Goal: Task Accomplishment & Management: Manage account settings

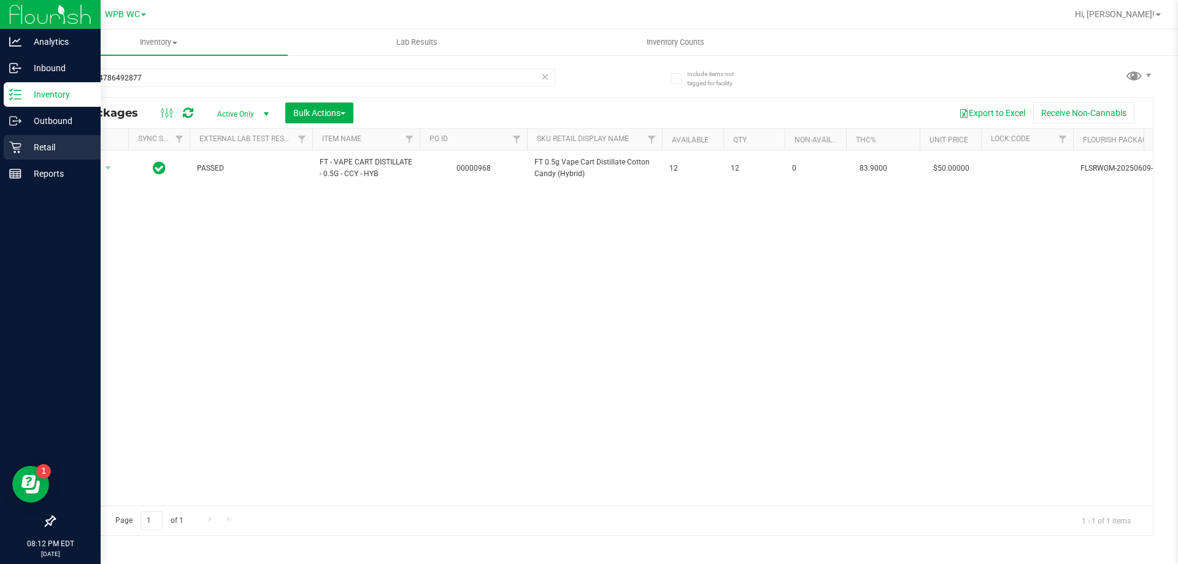
click at [48, 136] on div "Retail" at bounding box center [52, 147] width 97 height 25
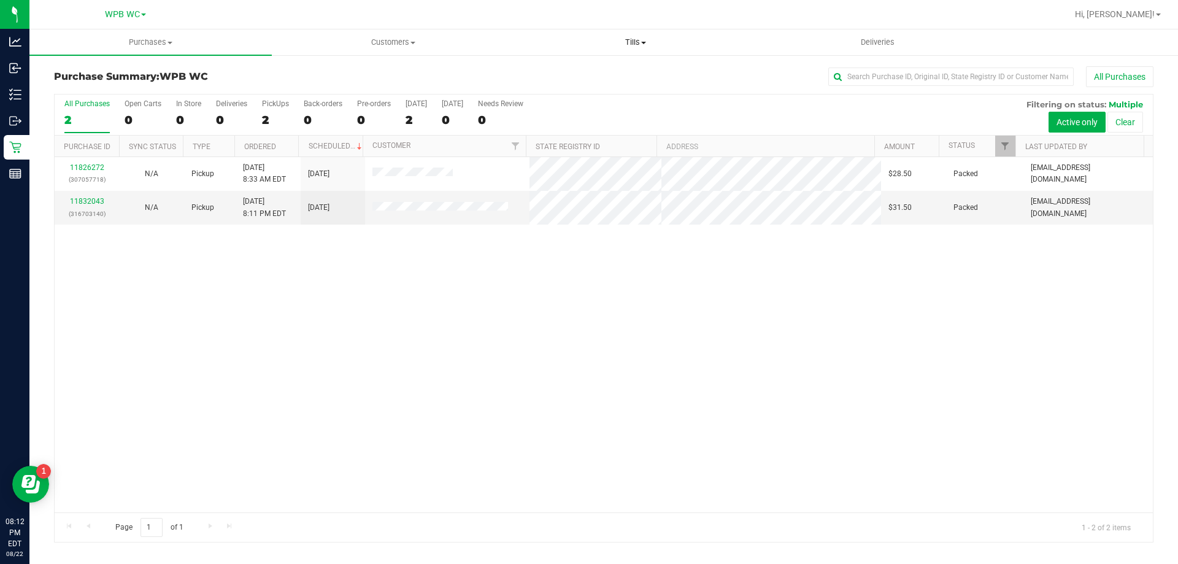
click at [635, 48] on uib-tab-heading "Tills Manage tills Reconcile e-payments" at bounding box center [635, 42] width 241 height 25
click at [579, 70] on span "Manage tills" at bounding box center [555, 74] width 83 height 10
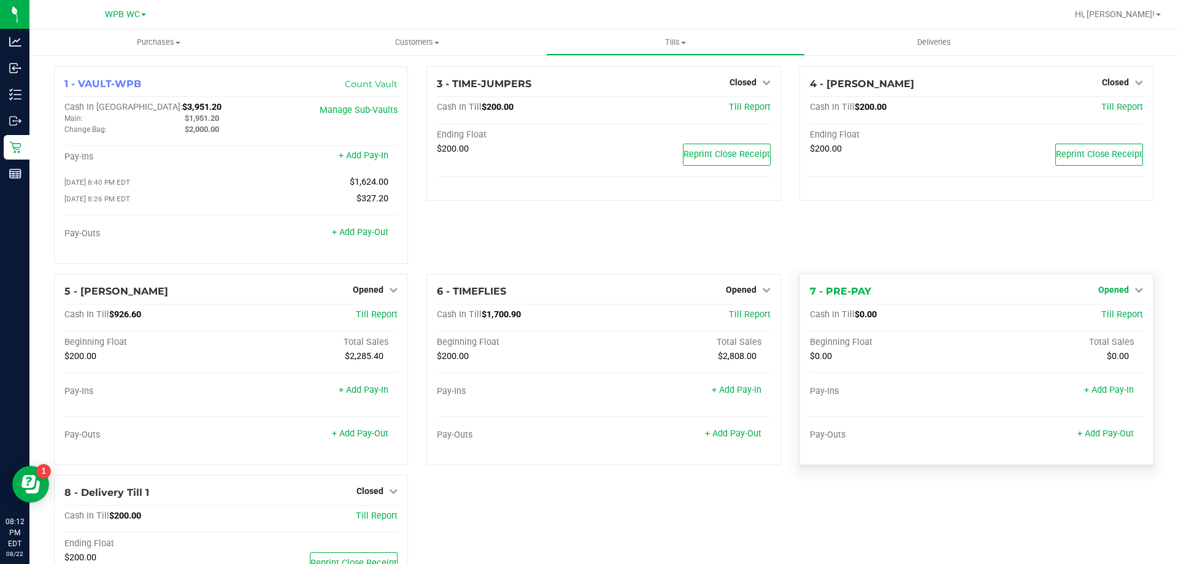
click at [1107, 293] on span "Opened" at bounding box center [1113, 290] width 31 height 10
click at [1111, 320] on link "Close Till" at bounding box center [1114, 315] width 33 height 10
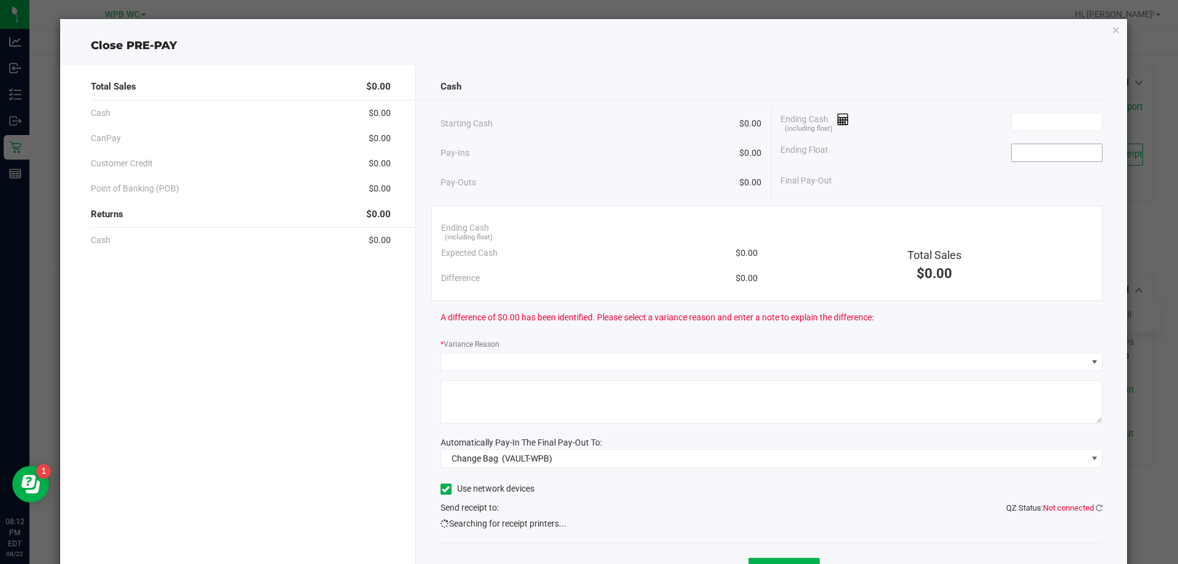
click at [1042, 156] on input at bounding box center [1056, 152] width 90 height 17
type input "$0.00"
click at [958, 128] on div "Ending Cash (including float)" at bounding box center [941, 122] width 322 height 31
click at [1083, 122] on input at bounding box center [1056, 121] width 90 height 17
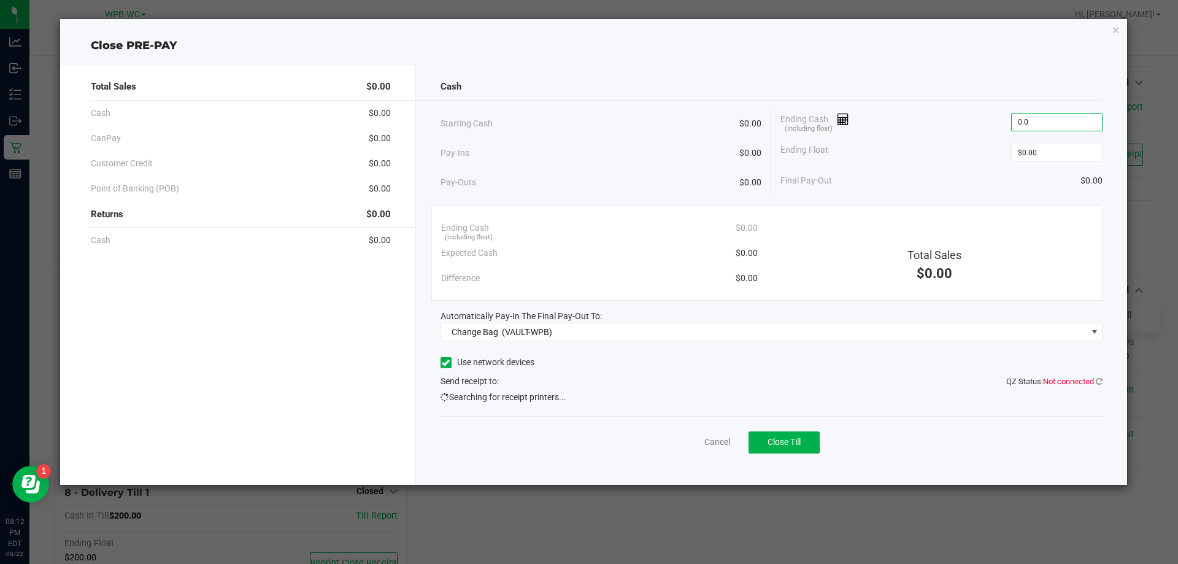
type input "$0.00"
click at [673, 310] on div "Automatically Pay-In The Final Pay-Out To:" at bounding box center [771, 316] width 662 height 13
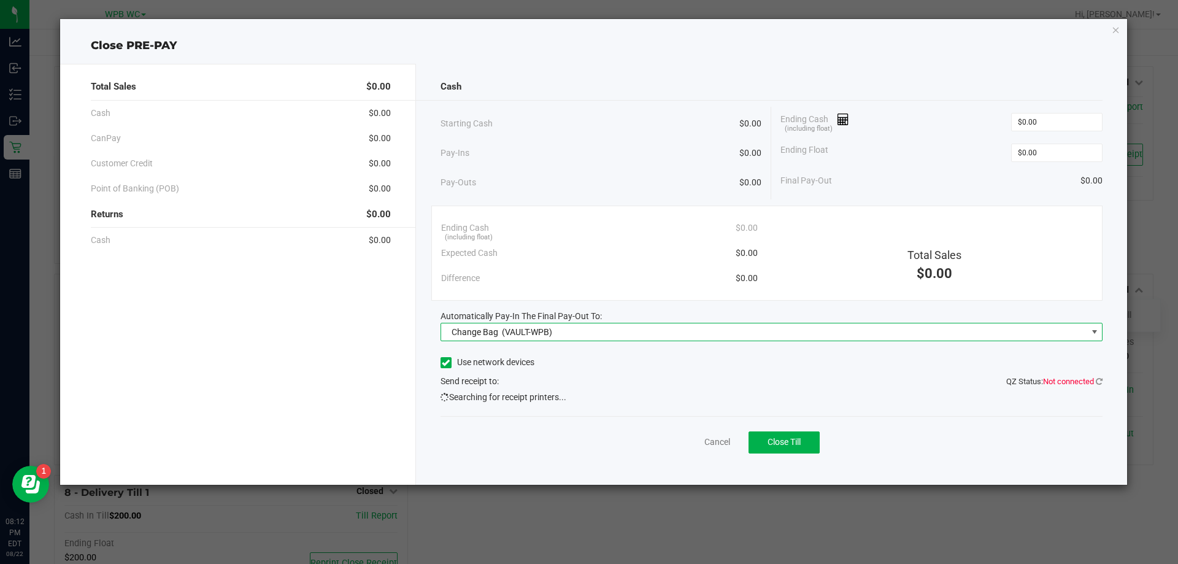
click at [691, 329] on span "Change Bag (VAULT-WPB)" at bounding box center [764, 331] width 646 height 17
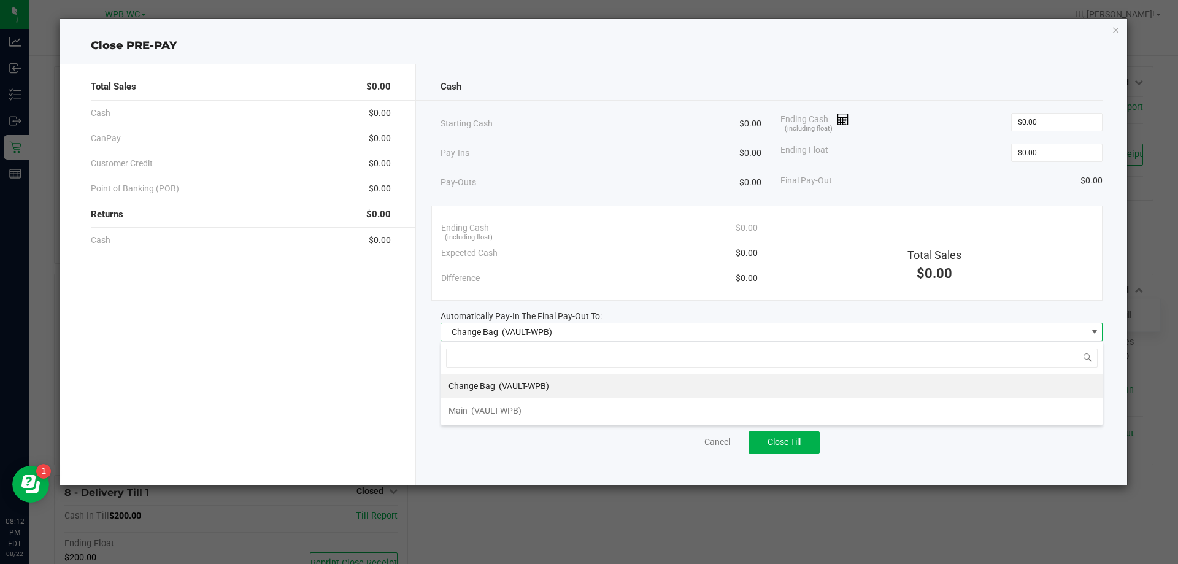
scroll to position [18, 662]
click at [572, 412] on li "Main (VAULT-WPB)" at bounding box center [771, 410] width 661 height 25
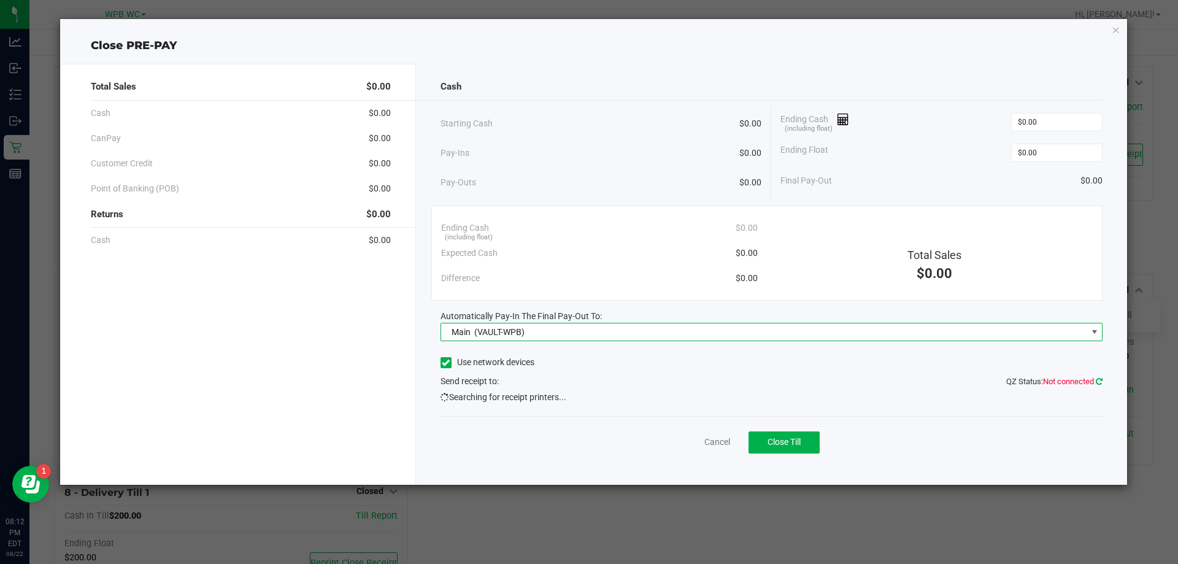
click at [1099, 378] on icon at bounding box center [1098, 381] width 7 height 8
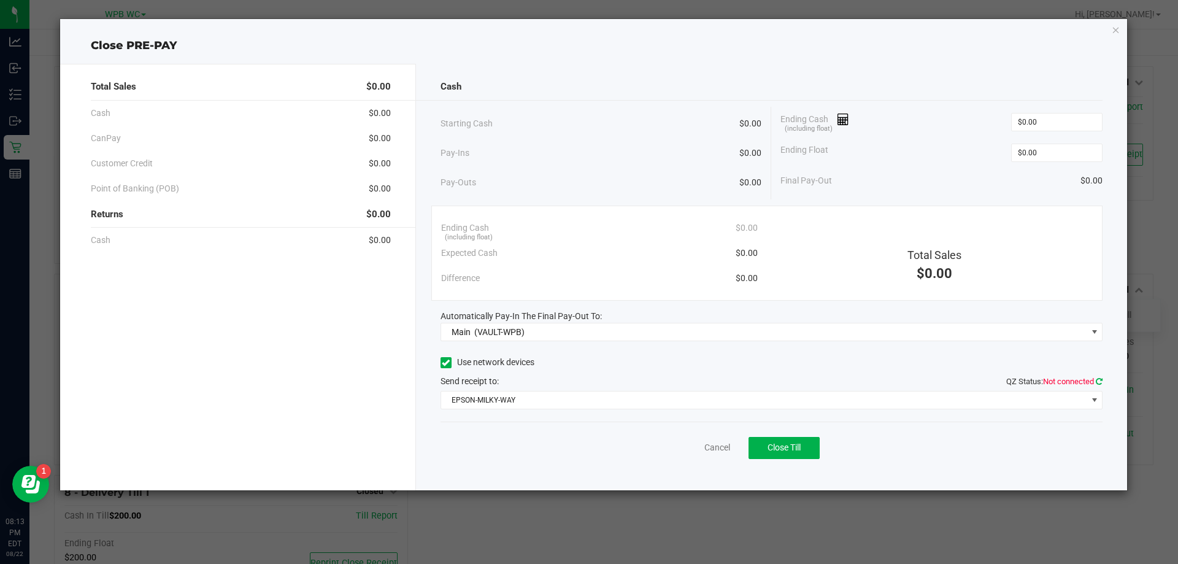
click at [1101, 382] on icon at bounding box center [1098, 381] width 7 height 8
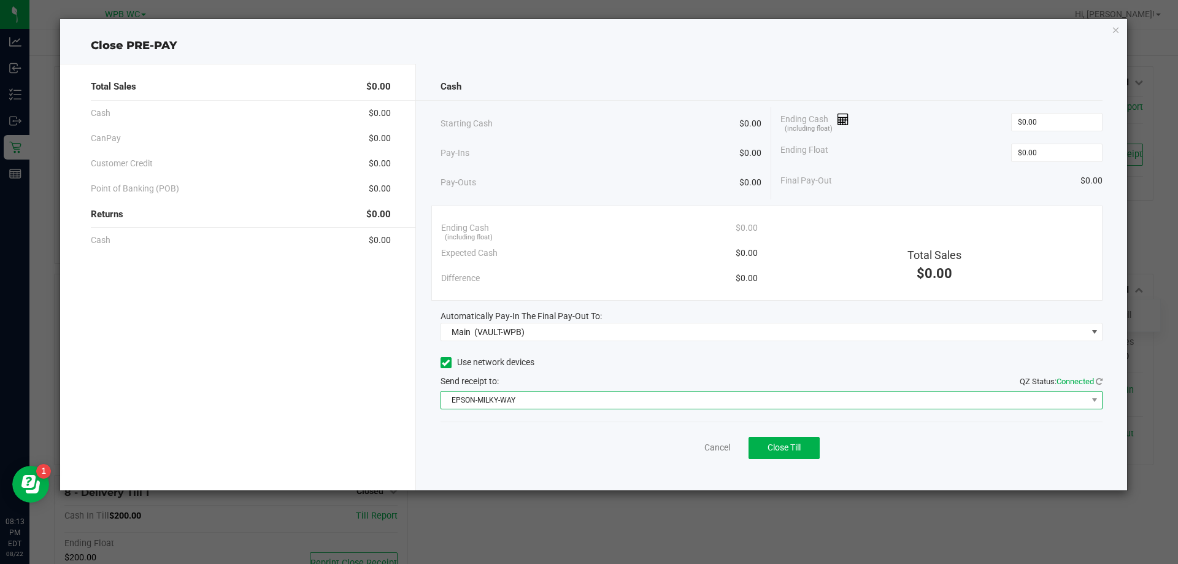
click at [1053, 401] on span "EPSON-MILKY-WAY" at bounding box center [764, 399] width 646 height 17
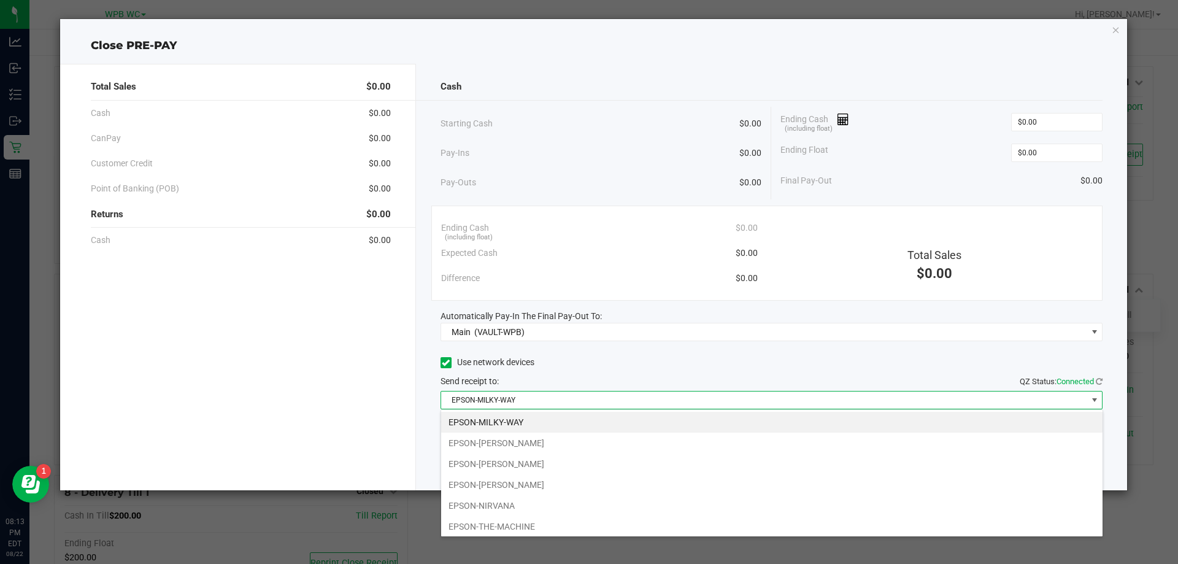
click at [481, 489] on li "EPSON-[PERSON_NAME]" at bounding box center [771, 484] width 661 height 21
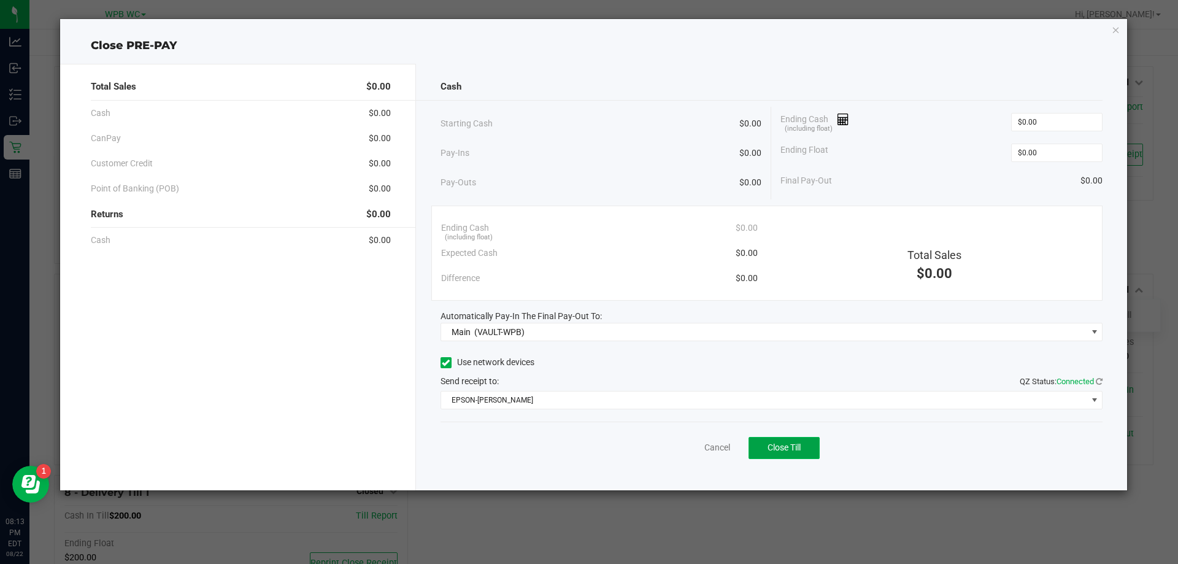
click at [781, 449] on span "Close Till" at bounding box center [783, 447] width 33 height 10
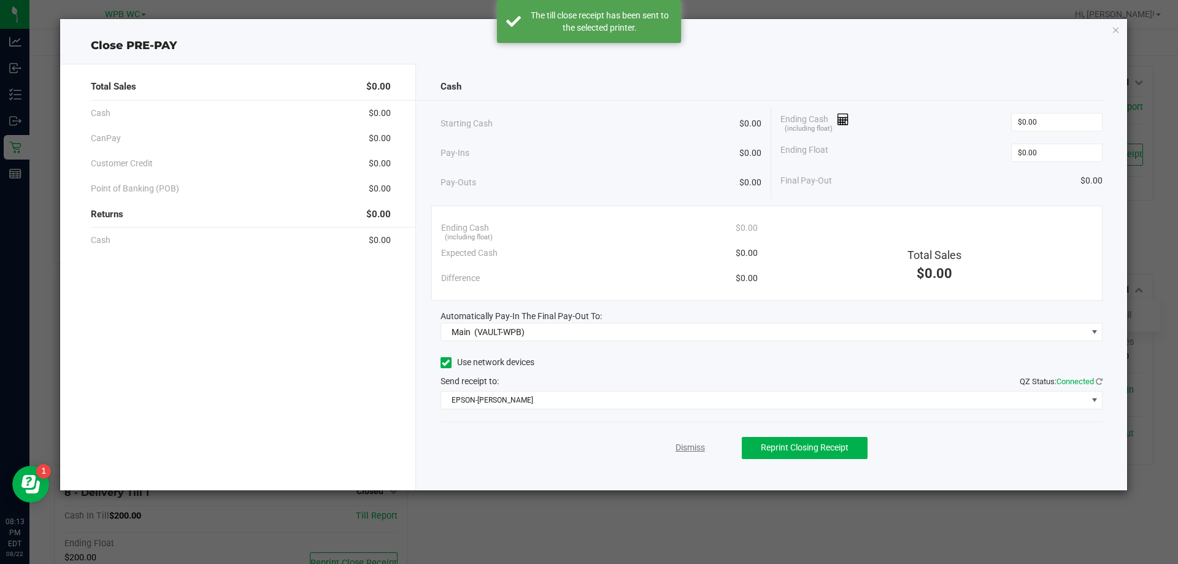
click at [693, 442] on link "Dismiss" at bounding box center [689, 447] width 29 height 13
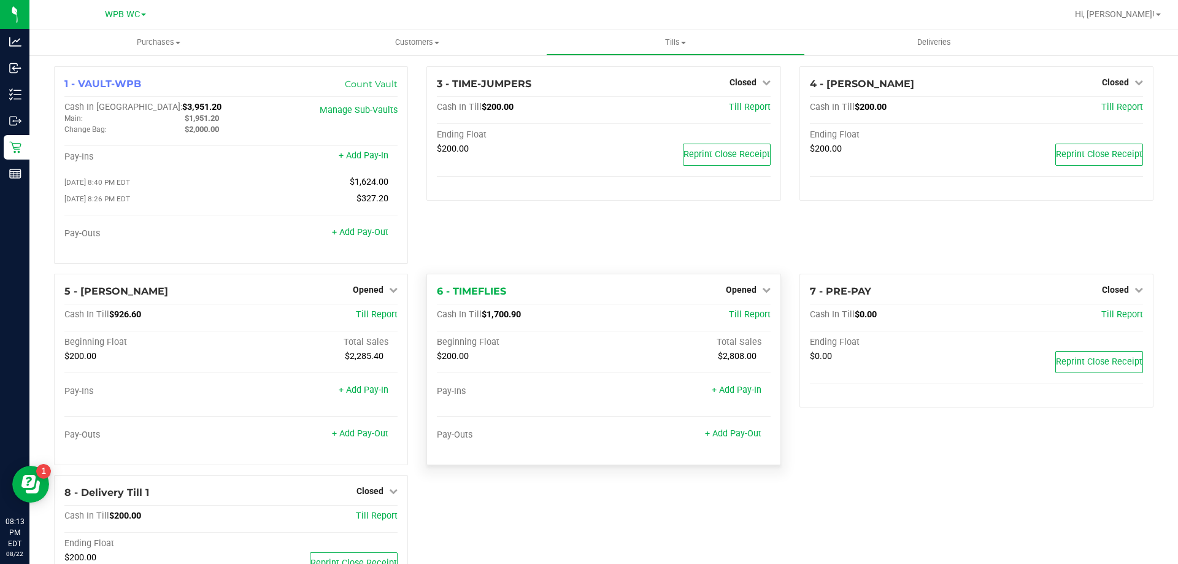
click at [716, 293] on div "6 - TIMEFLIES Opened Close Till" at bounding box center [603, 291] width 333 height 15
click at [732, 292] on span "Opened" at bounding box center [741, 290] width 31 height 10
click at [733, 310] on div "Close Till" at bounding box center [742, 314] width 91 height 15
click at [738, 317] on link "Close Till" at bounding box center [742, 315] width 33 height 10
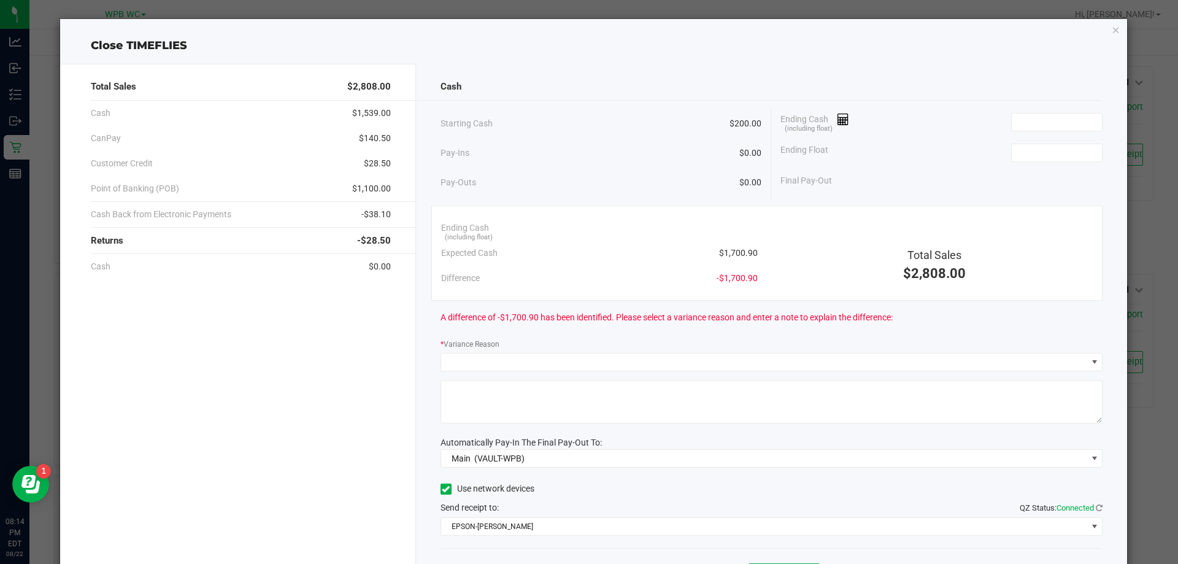
click at [854, 44] on div "Close TIMEFLIES" at bounding box center [593, 45] width 1067 height 17
click at [1111, 39] on div "Close TIMEFLIES" at bounding box center [593, 45] width 1067 height 17
click at [1111, 29] on icon "button" at bounding box center [1115, 29] width 9 height 15
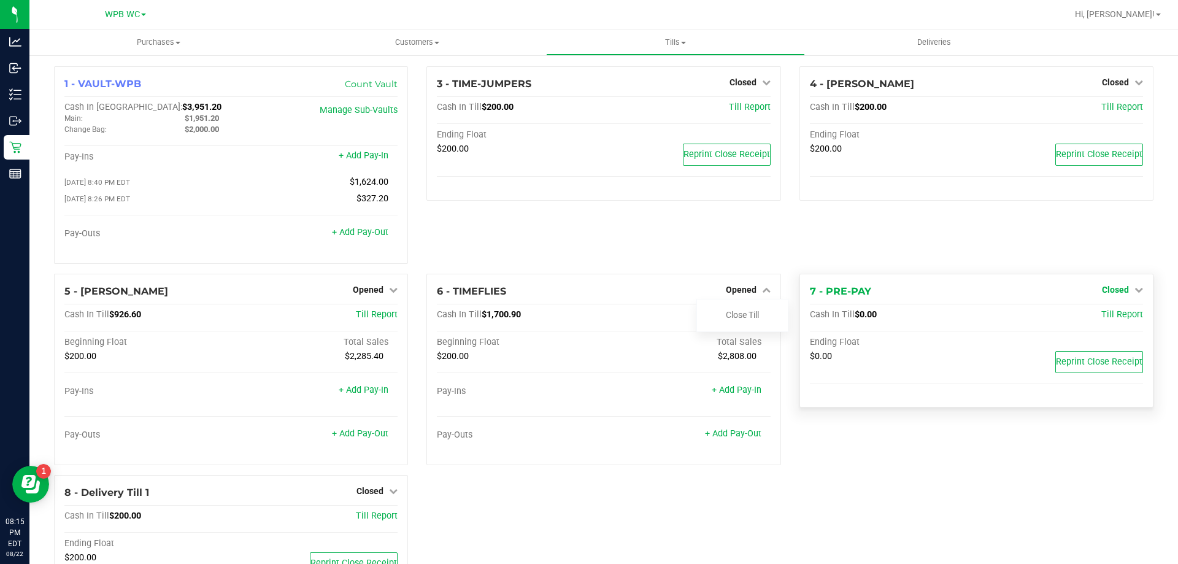
click at [1105, 290] on span "Closed" at bounding box center [1115, 290] width 27 height 10
click at [1099, 319] on link "Open Till" at bounding box center [1115, 315] width 33 height 10
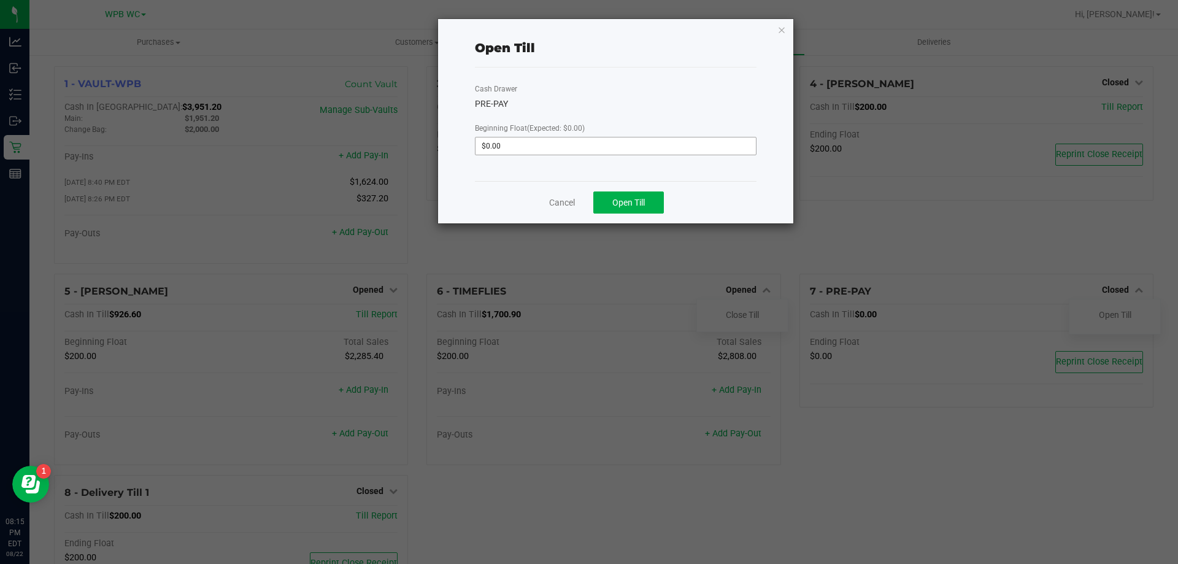
click at [653, 137] on span "$0.00" at bounding box center [616, 146] width 282 height 18
click at [643, 198] on span "Open Till" at bounding box center [628, 203] width 33 height 10
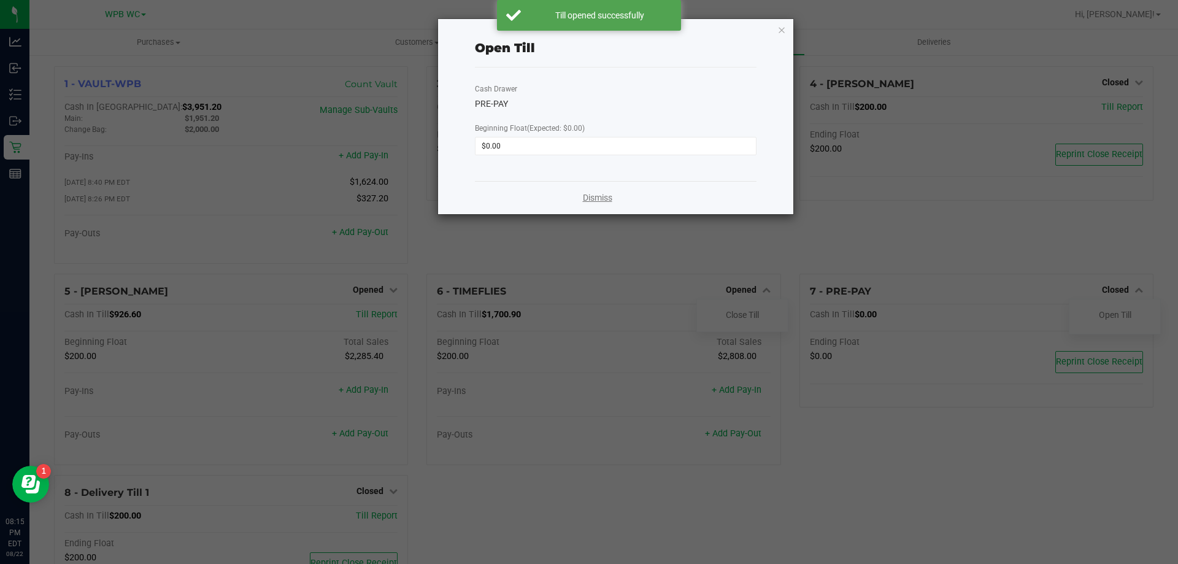
click at [589, 199] on link "Dismiss" at bounding box center [597, 197] width 29 height 13
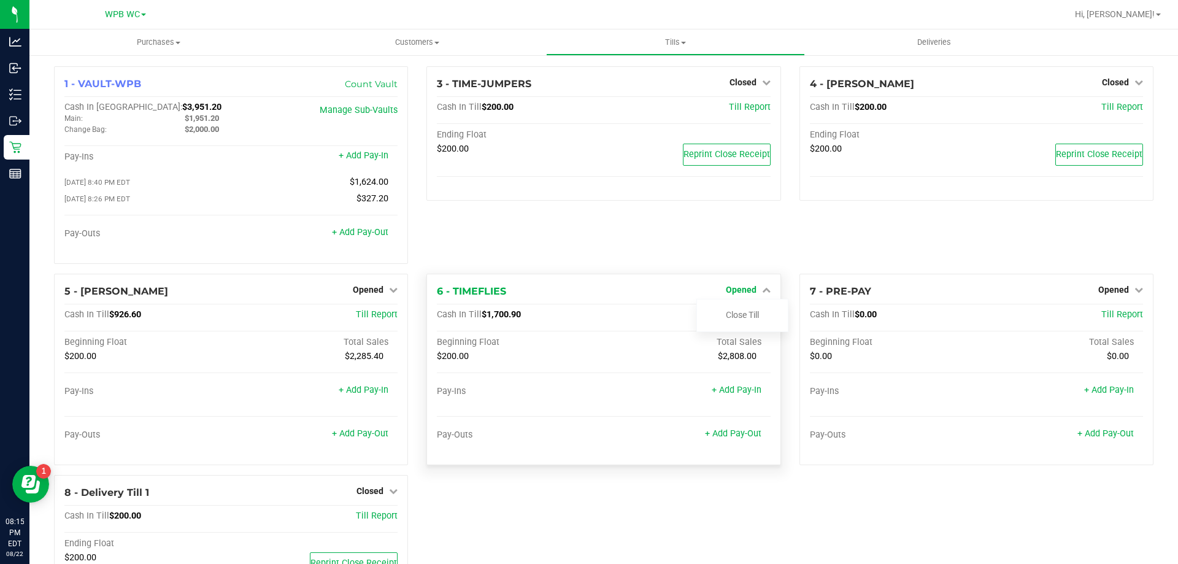
click at [734, 289] on span "Opened" at bounding box center [741, 290] width 31 height 10
click at [738, 297] on div "Opened" at bounding box center [748, 289] width 45 height 15
click at [739, 291] on span "Opened" at bounding box center [741, 290] width 31 height 10
click at [740, 316] on link "Close Till" at bounding box center [742, 315] width 33 height 10
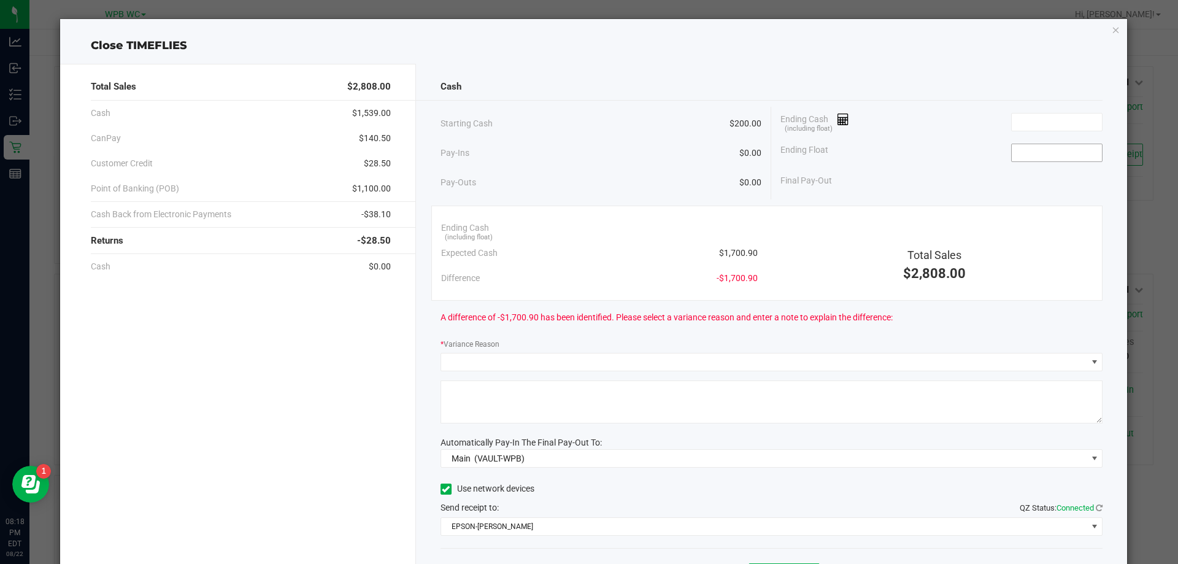
click at [1056, 150] on input at bounding box center [1056, 152] width 90 height 17
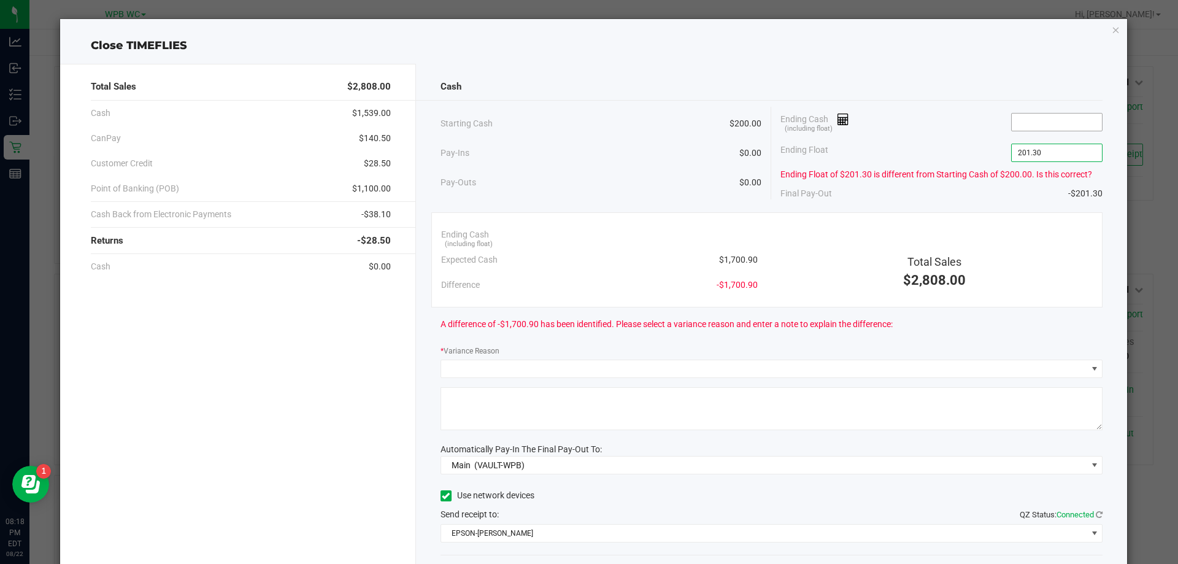
type input "$201.30"
click at [1038, 123] on input at bounding box center [1056, 121] width 90 height 17
click at [883, 153] on div "Ending Float $201.30" at bounding box center [941, 152] width 322 height 31
click at [1016, 126] on input at bounding box center [1056, 121] width 90 height 17
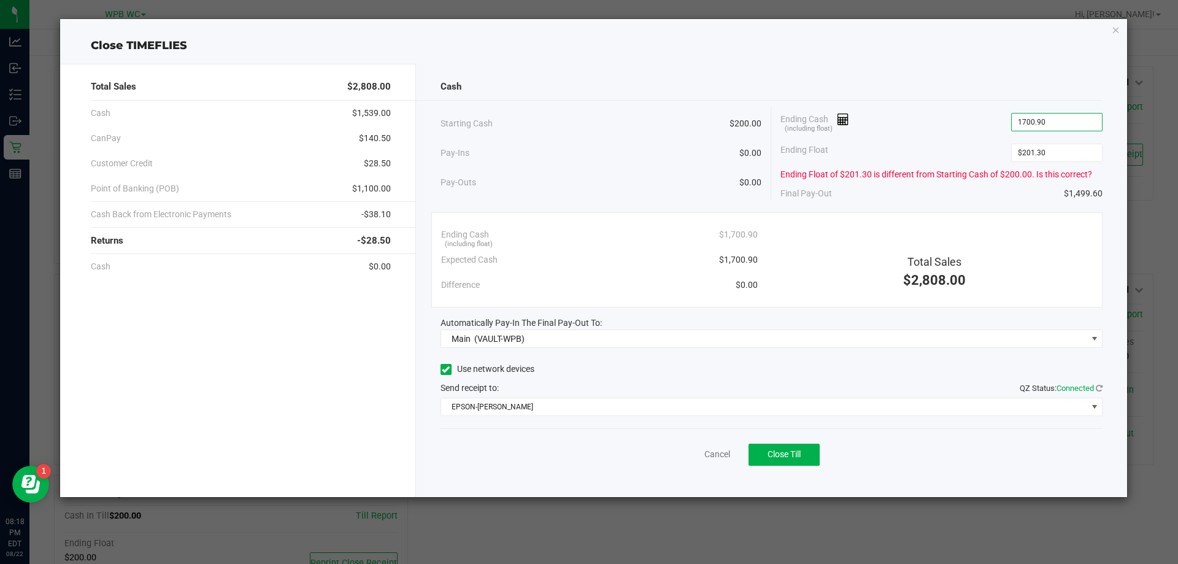
type input "$1,700.90"
click at [898, 210] on div "Cash Starting Cash $200.00 Pay-Ins $0.00 Pay-Outs $0.00 Ending Cash (including …" at bounding box center [771, 280] width 711 height 433
click at [1065, 149] on input "201.3" at bounding box center [1056, 152] width 90 height 17
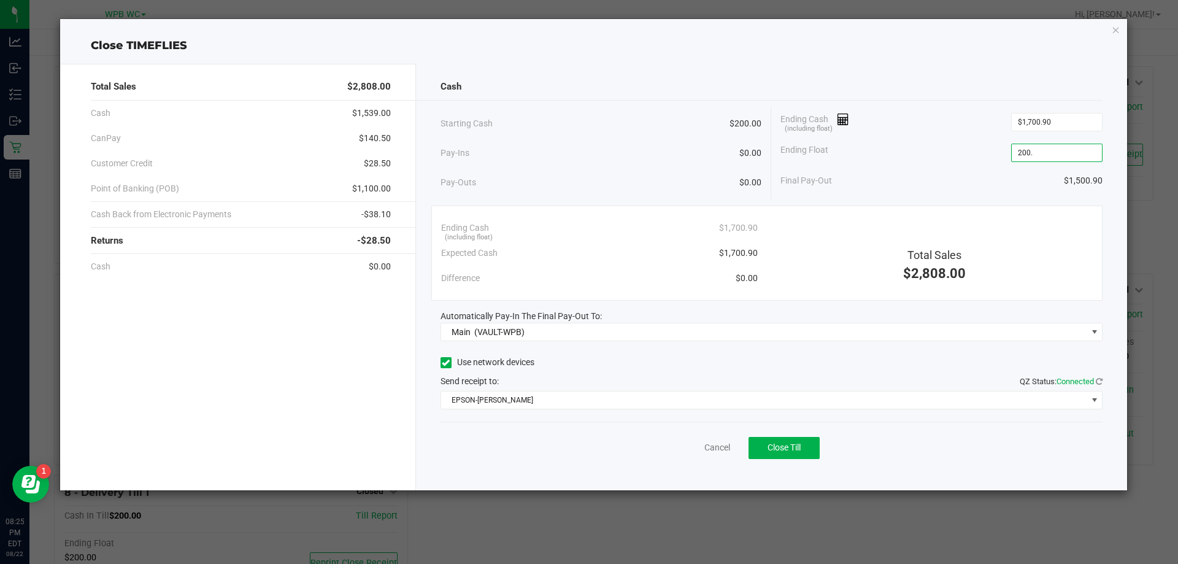
type input "$200.00"
click at [875, 174] on div "Final Pay-Out $1,500.90" at bounding box center [941, 180] width 322 height 25
click at [976, 137] on div "Ending Float $200.00" at bounding box center [941, 152] width 322 height 31
click at [800, 443] on span "Close Till" at bounding box center [783, 447] width 33 height 10
click at [691, 454] on div "Dismiss Reprint Closing Receipt" at bounding box center [771, 444] width 662 height 47
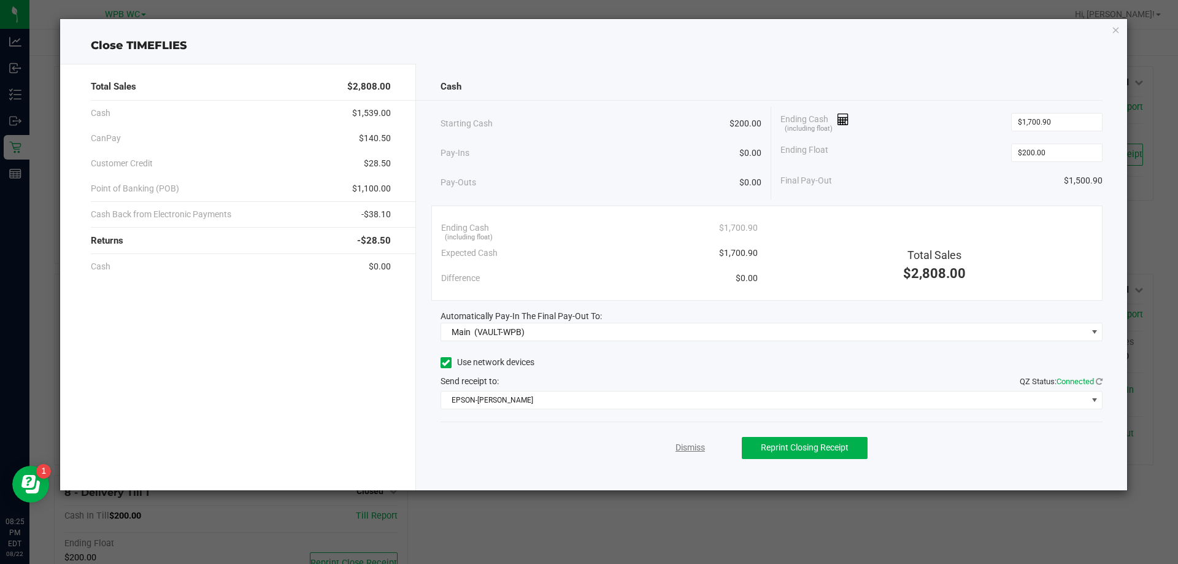
click at [703, 449] on link "Dismiss" at bounding box center [689, 447] width 29 height 13
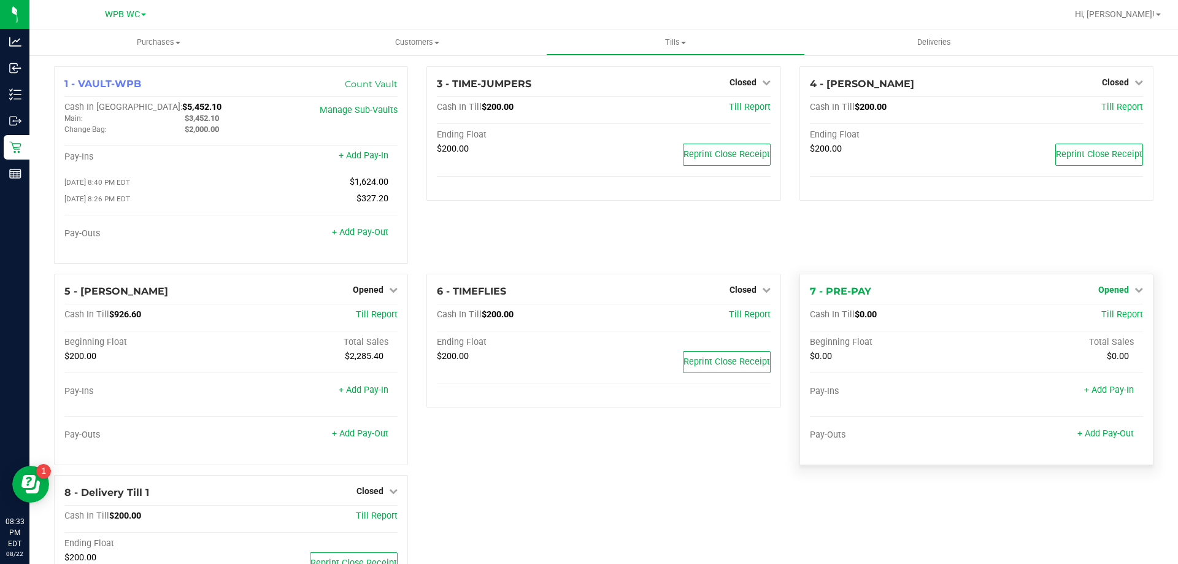
click at [1104, 291] on span "Opened" at bounding box center [1113, 290] width 31 height 10
click at [1099, 312] on link "Close Till" at bounding box center [1114, 315] width 33 height 10
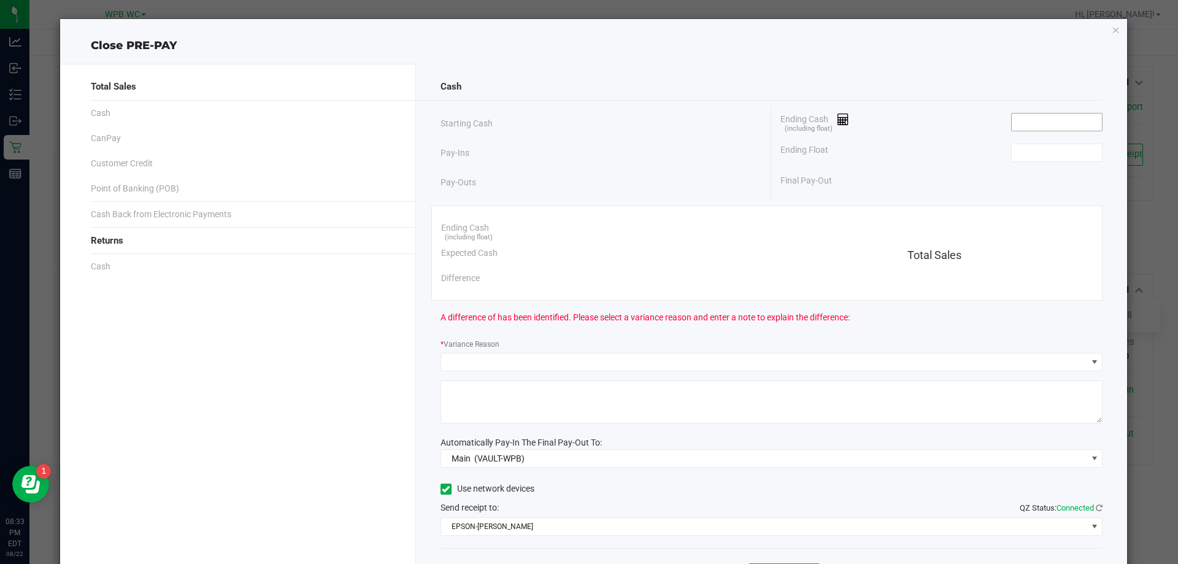
click at [1038, 129] on input at bounding box center [1056, 121] width 90 height 17
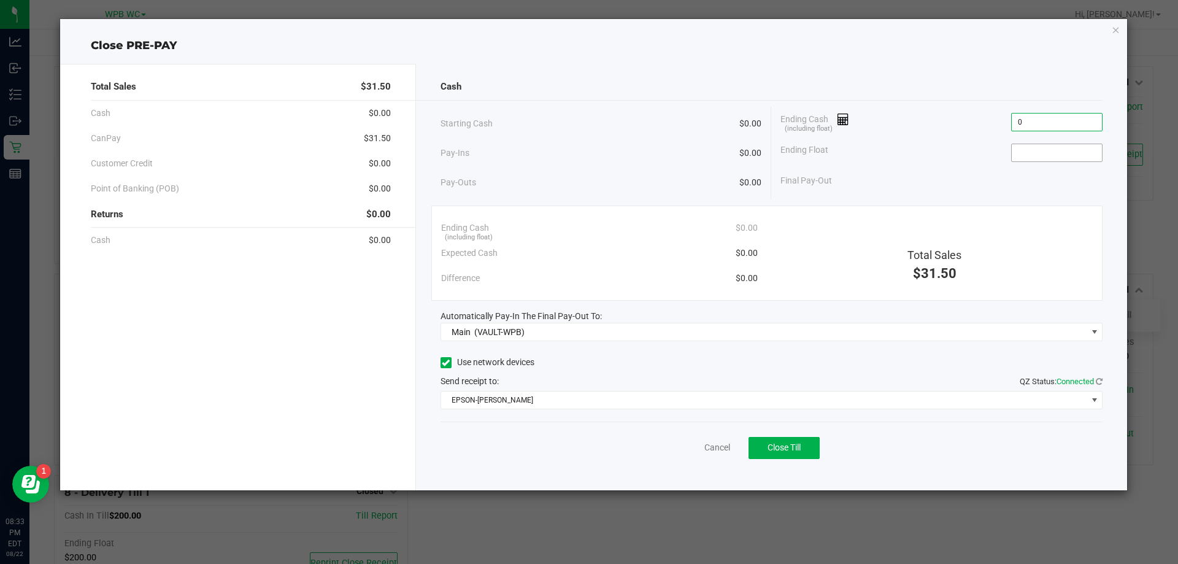
type input "$0.00"
click at [1040, 154] on input at bounding box center [1056, 152] width 90 height 17
type input "$0.00"
click at [943, 163] on div "Ending Float $0.00" at bounding box center [941, 152] width 322 height 31
click at [806, 446] on button "Close Till" at bounding box center [783, 448] width 71 height 22
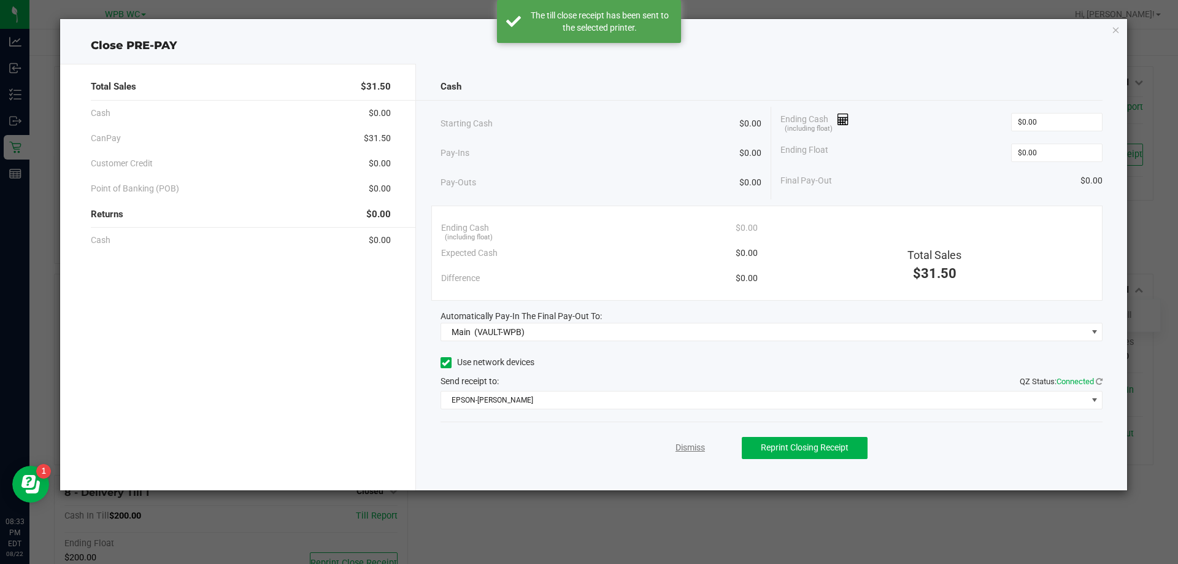
click at [702, 445] on link "Dismiss" at bounding box center [689, 447] width 29 height 13
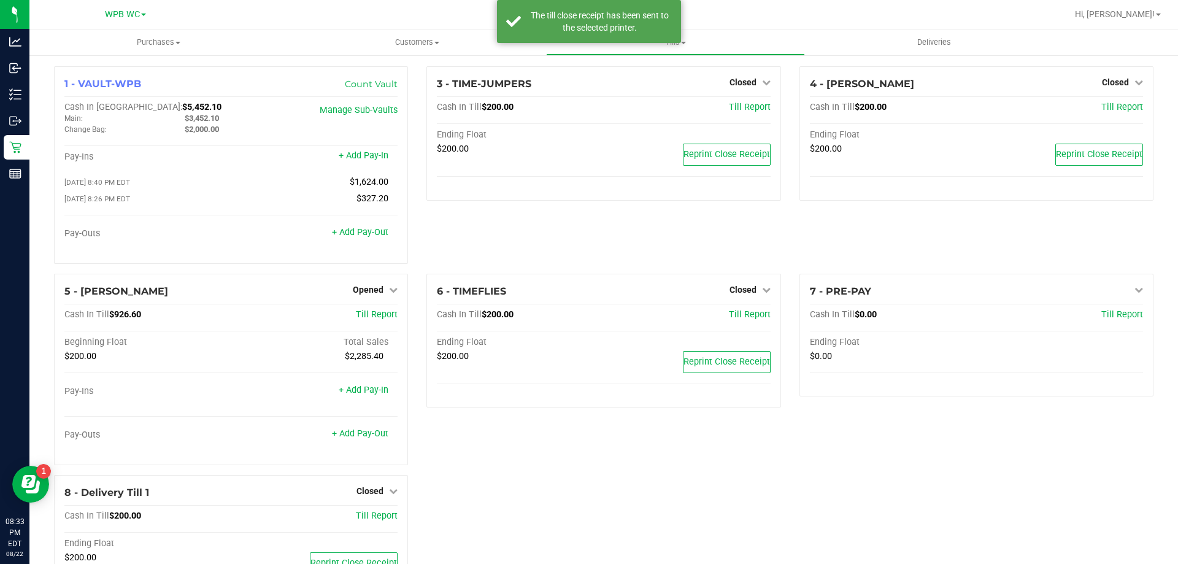
click at [699, 456] on div "6 - TIMEFLIES Closed Open Till Cash In Till $200.00 Till Report Ending Float $2…" at bounding box center [603, 374] width 372 height 201
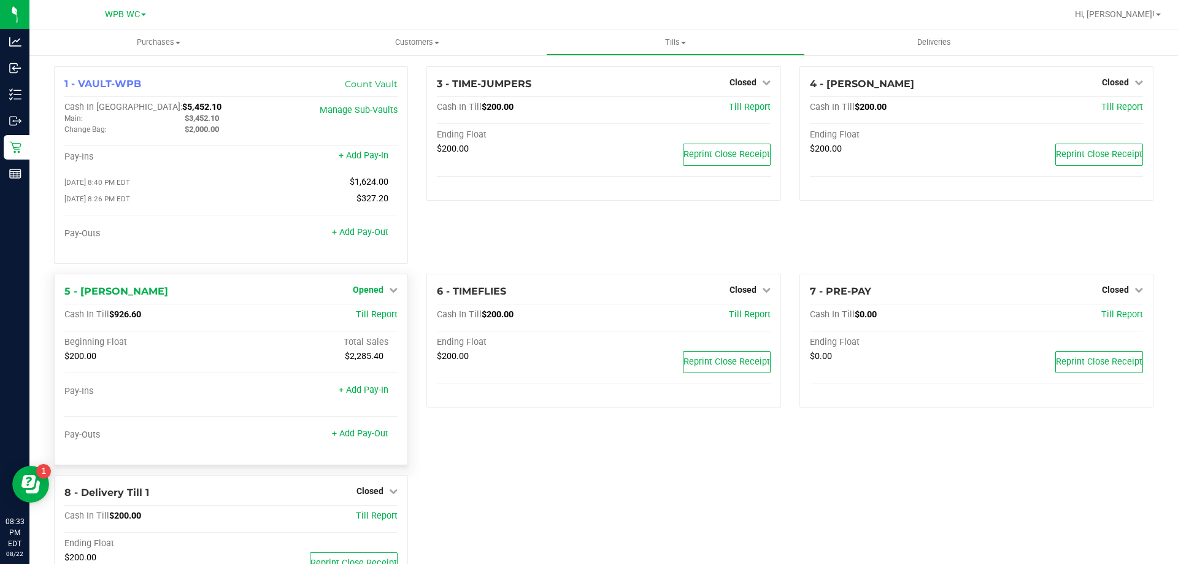
click at [389, 294] on icon at bounding box center [393, 289] width 9 height 9
click at [366, 317] on link "Close Till" at bounding box center [369, 315] width 33 height 10
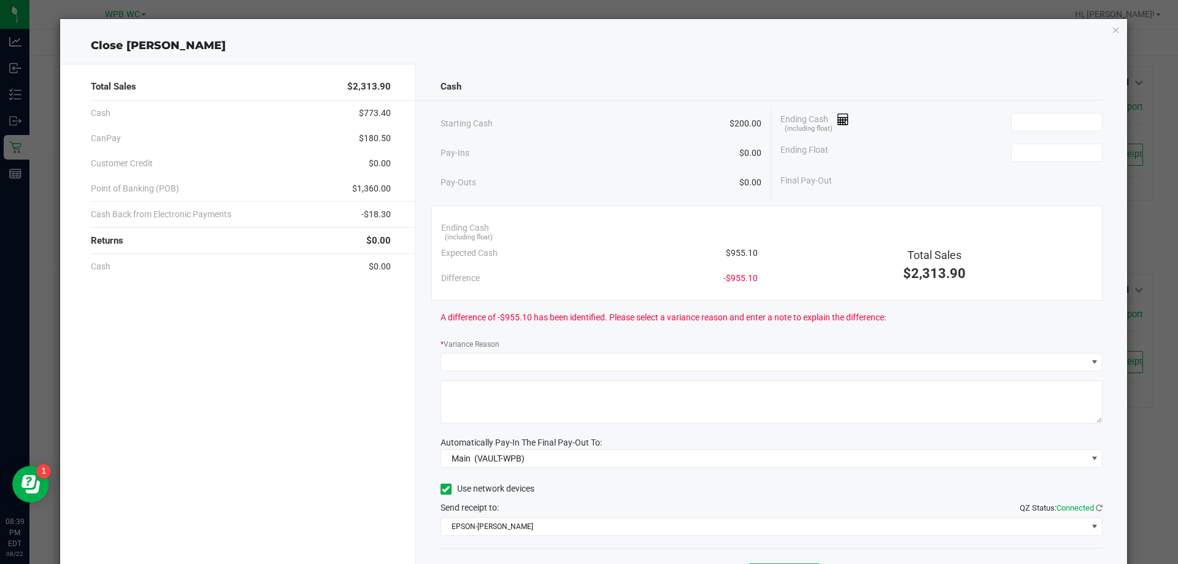
click at [722, 104] on div "Cash Starting Cash $200.00 Pay-Ins $0.00 Pay-Outs $0.00 Ending Cash (including …" at bounding box center [771, 340] width 711 height 553
click at [1054, 113] on input at bounding box center [1056, 121] width 90 height 17
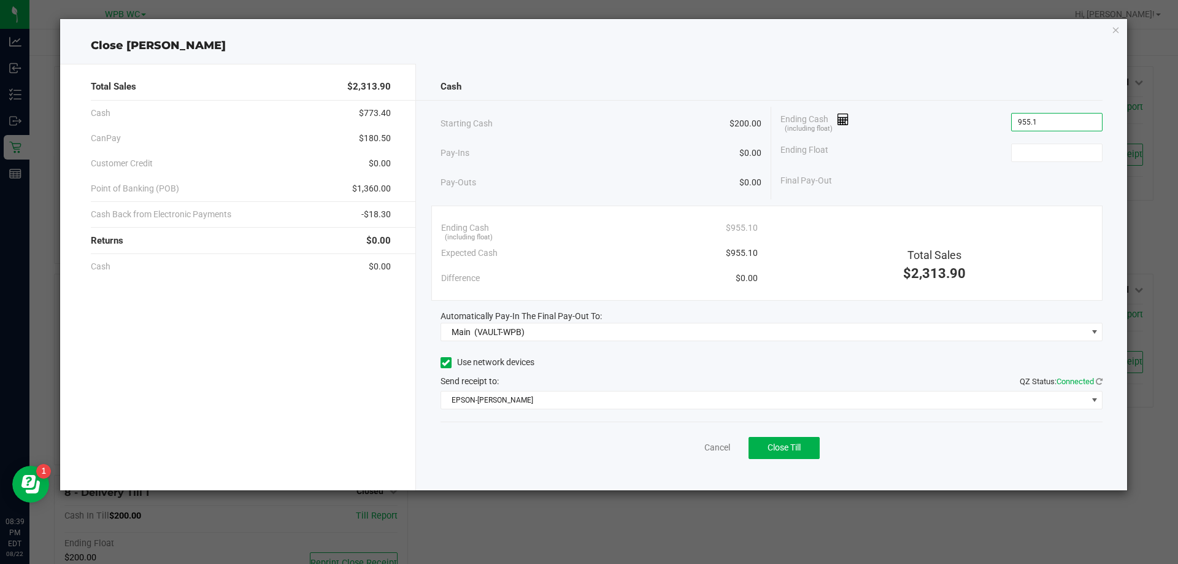
type input "$955.10"
click at [1049, 137] on div "Ending Float" at bounding box center [941, 152] width 322 height 31
click at [1048, 147] on input at bounding box center [1056, 152] width 90 height 17
type input "$200.00"
click at [588, 144] on div "Pay-Ins $0.00" at bounding box center [600, 152] width 321 height 25
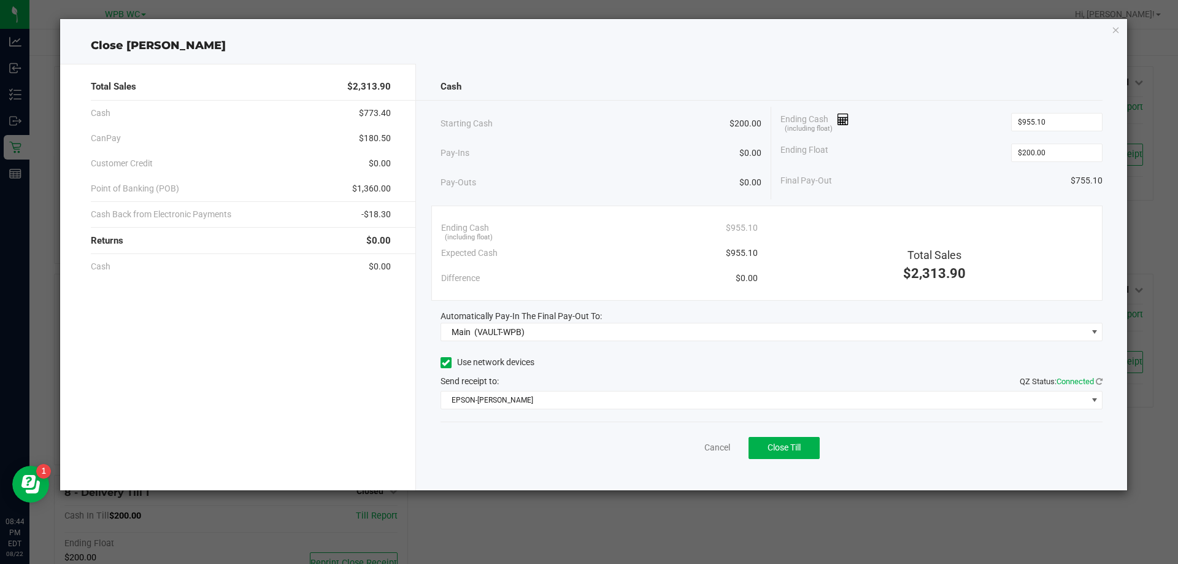
click at [862, 74] on div "Cash" at bounding box center [771, 87] width 662 height 26
click at [1041, 124] on input "955.1" at bounding box center [1056, 121] width 90 height 17
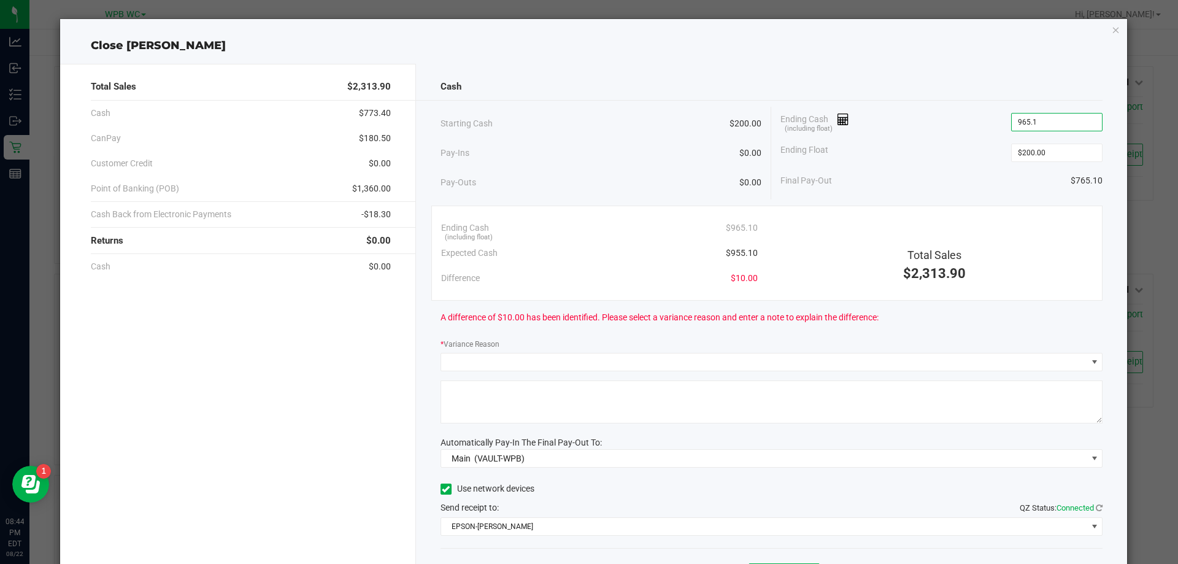
type input "$965.10"
click at [943, 95] on div "Cash" at bounding box center [771, 87] width 662 height 26
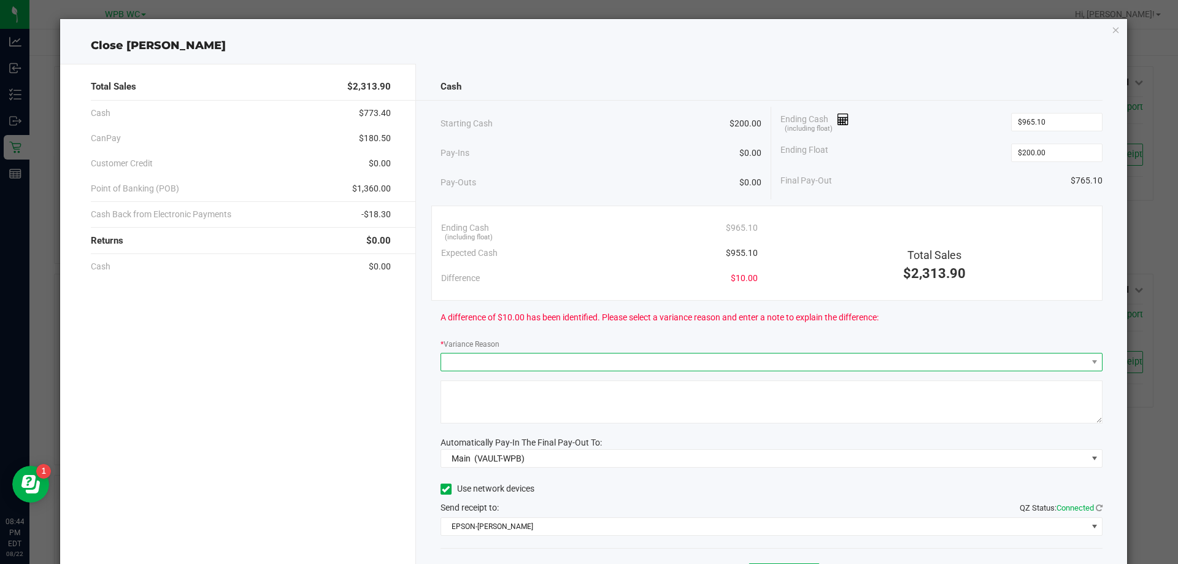
click at [530, 359] on span at bounding box center [764, 361] width 646 height 17
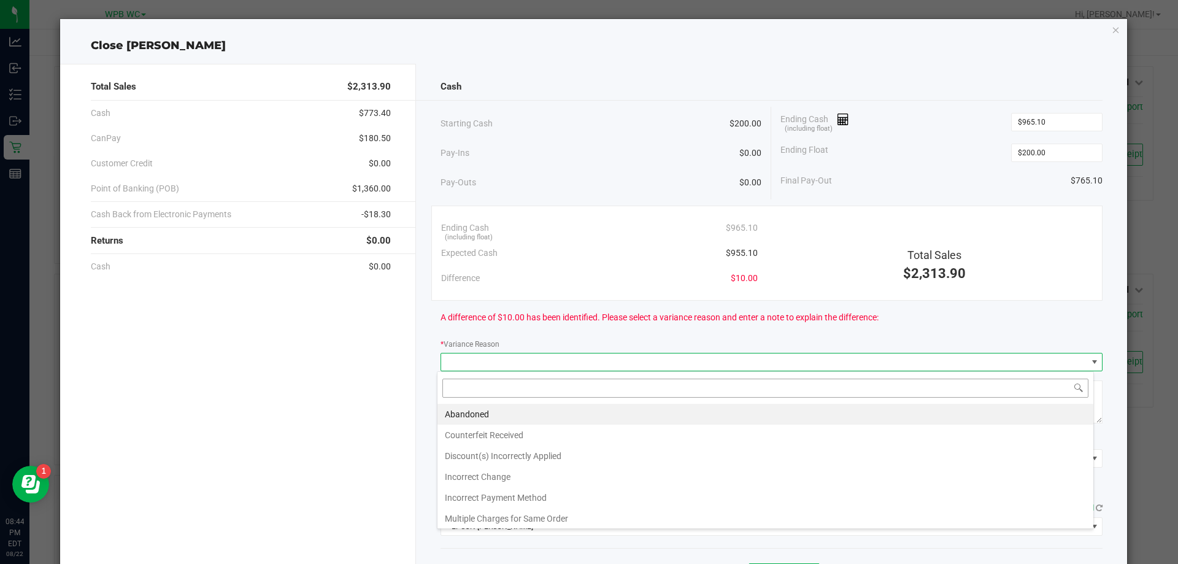
scroll to position [18, 656]
click at [507, 413] on li "Abandoned" at bounding box center [765, 414] width 656 height 21
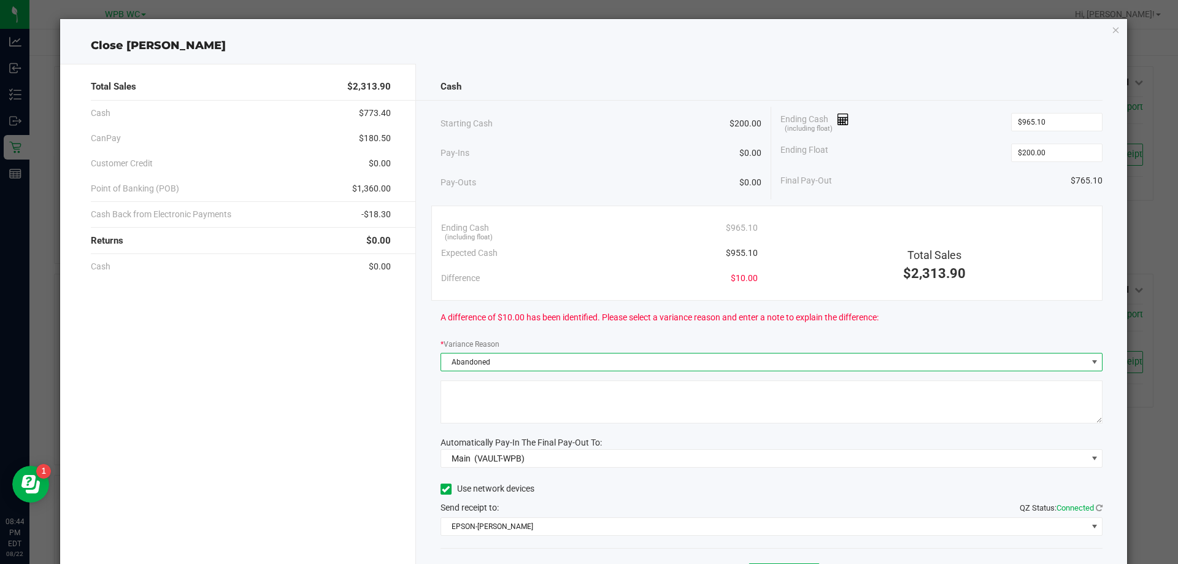
click at [499, 423] on textarea at bounding box center [771, 401] width 662 height 43
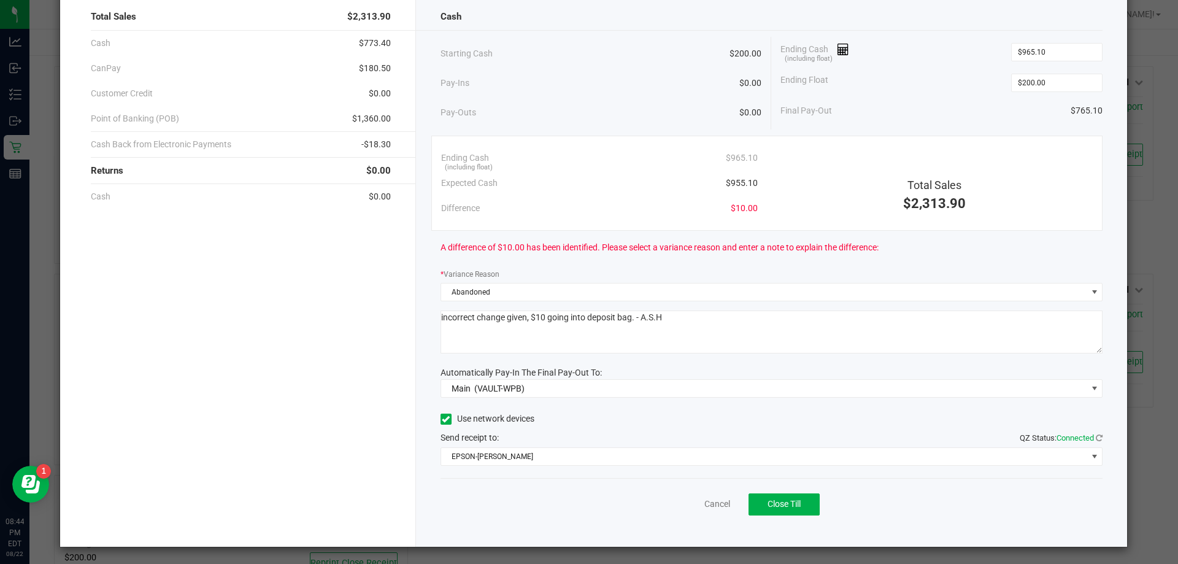
scroll to position [72, 0]
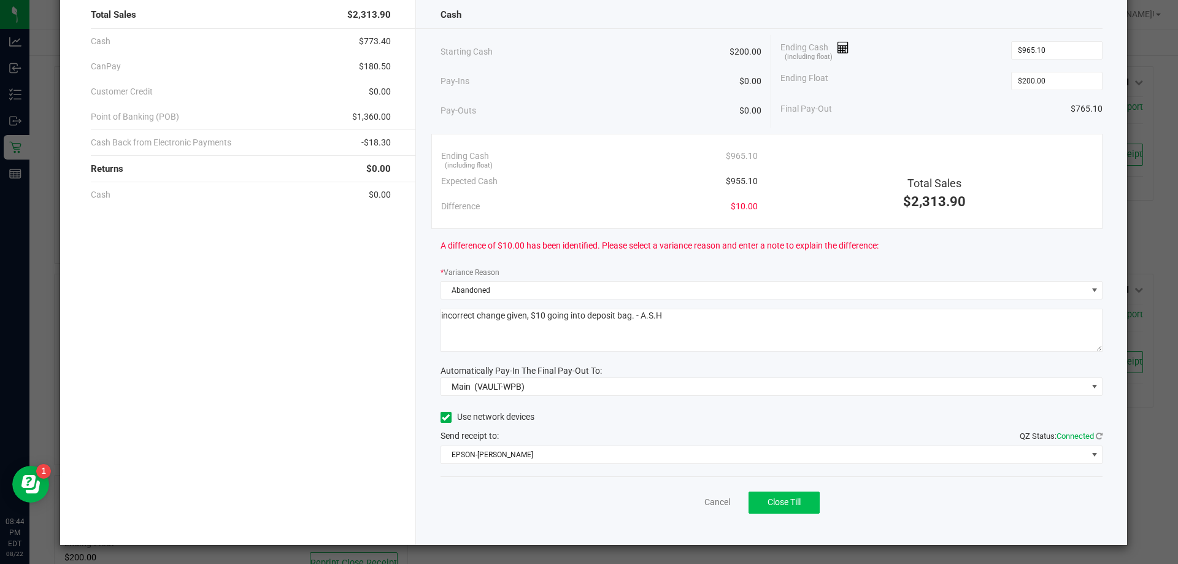
type textarea "incorrect change given, $10 going into deposit bag. - A.S.H"
click at [769, 502] on span "Close Till" at bounding box center [783, 502] width 33 height 10
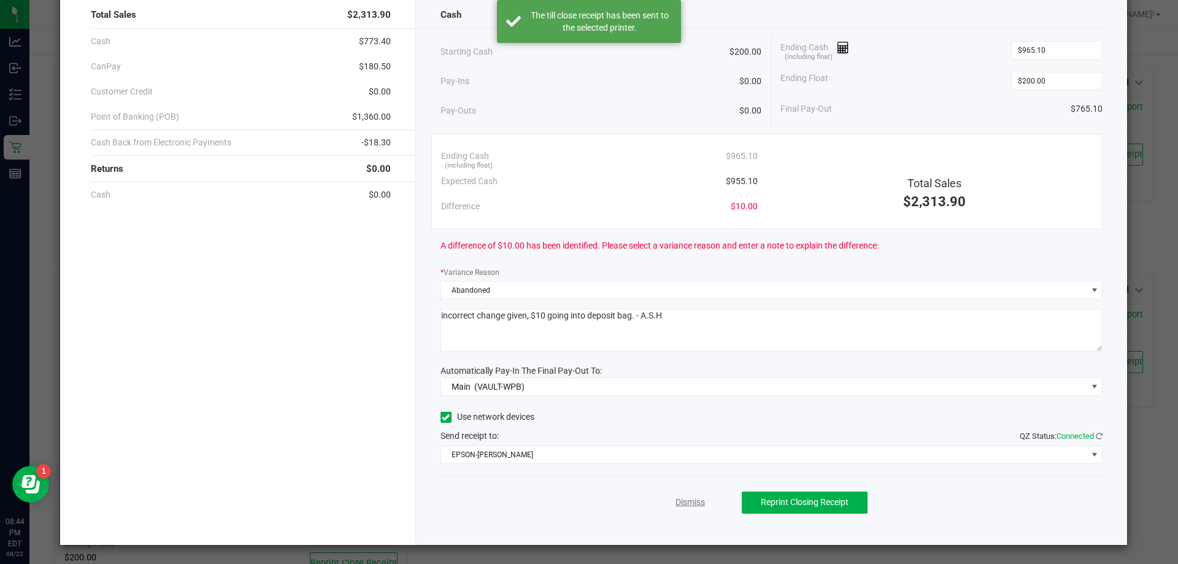
click at [678, 500] on link "Dismiss" at bounding box center [689, 502] width 29 height 13
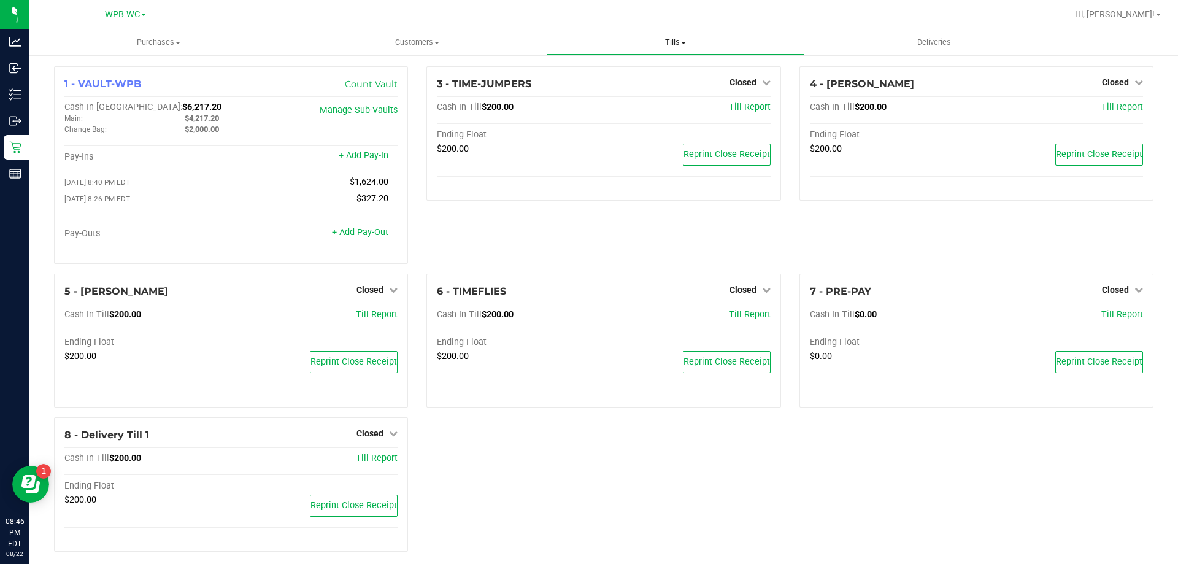
click at [682, 48] on uib-tab-heading "Tills Manage tills Reconcile e-payments" at bounding box center [675, 42] width 257 height 25
click at [663, 87] on span "Reconcile e-payments" at bounding box center [607, 88] width 122 height 10
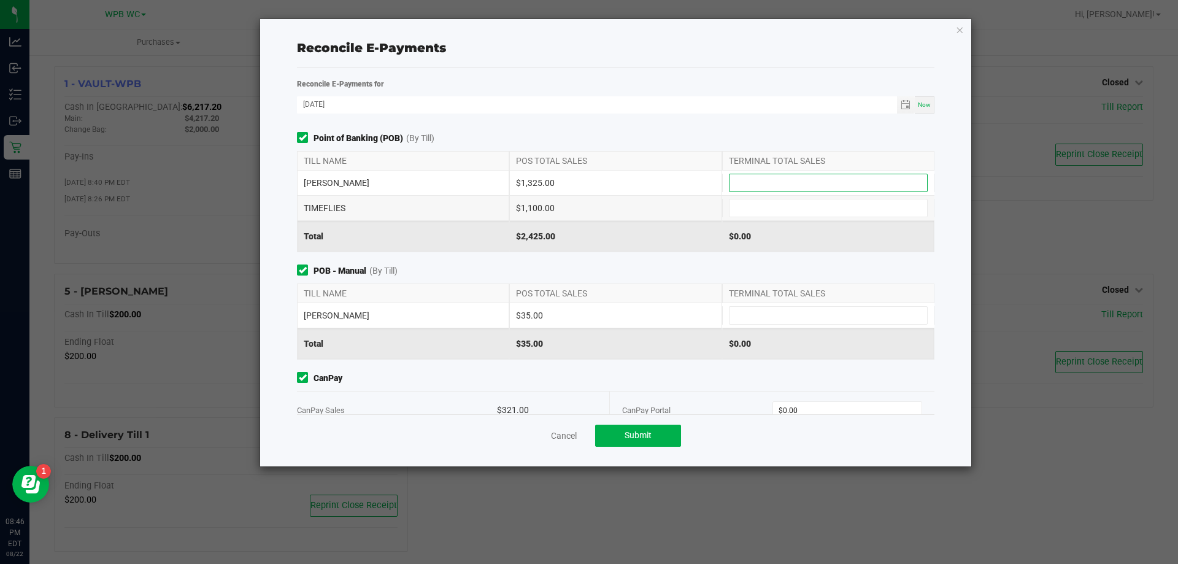
click at [767, 178] on input at bounding box center [828, 182] width 198 height 17
type input "$1,325.00"
click at [813, 205] on input at bounding box center [828, 207] width 198 height 17
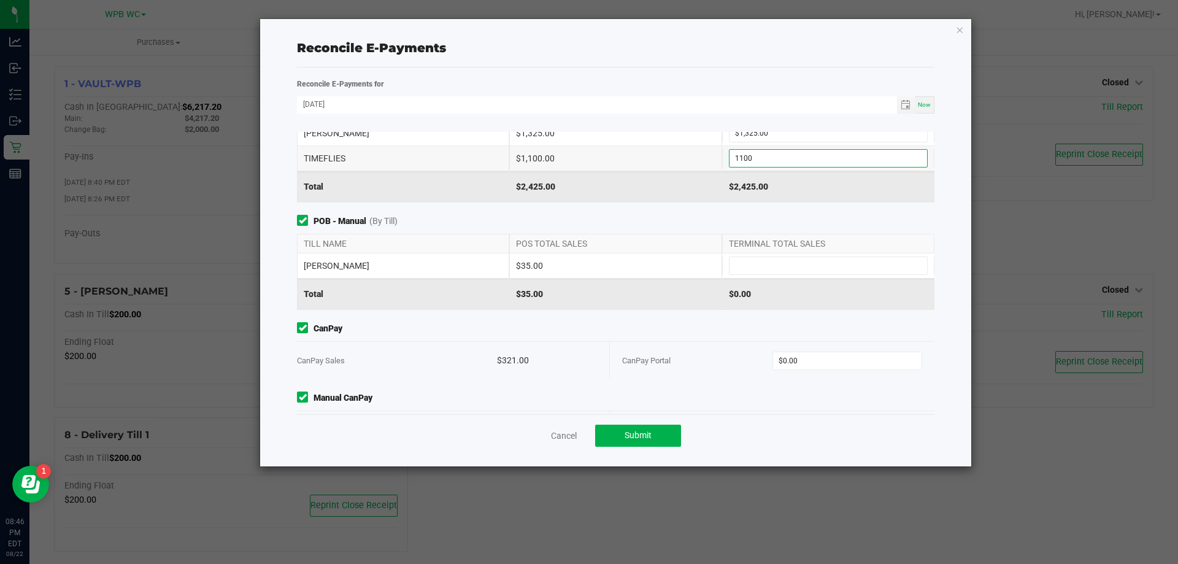
scroll to position [95, 0]
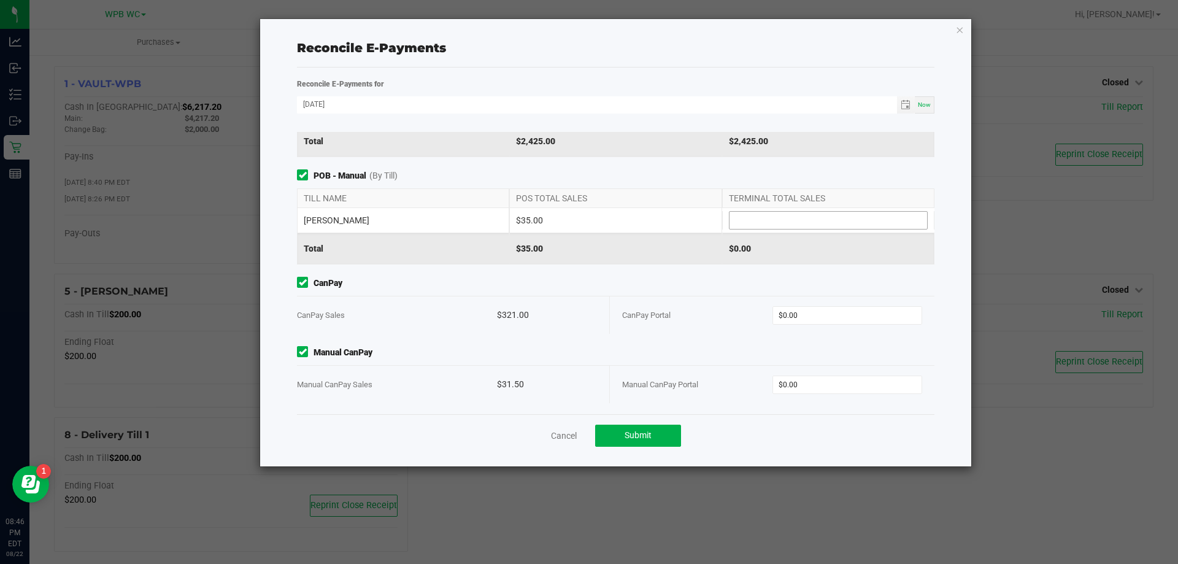
type input "$1,100.00"
click at [784, 214] on input at bounding box center [828, 220] width 198 height 17
type input "$35.00"
click at [654, 280] on span "CanPay" at bounding box center [615, 283] width 637 height 13
click at [810, 319] on input "0" at bounding box center [847, 315] width 149 height 17
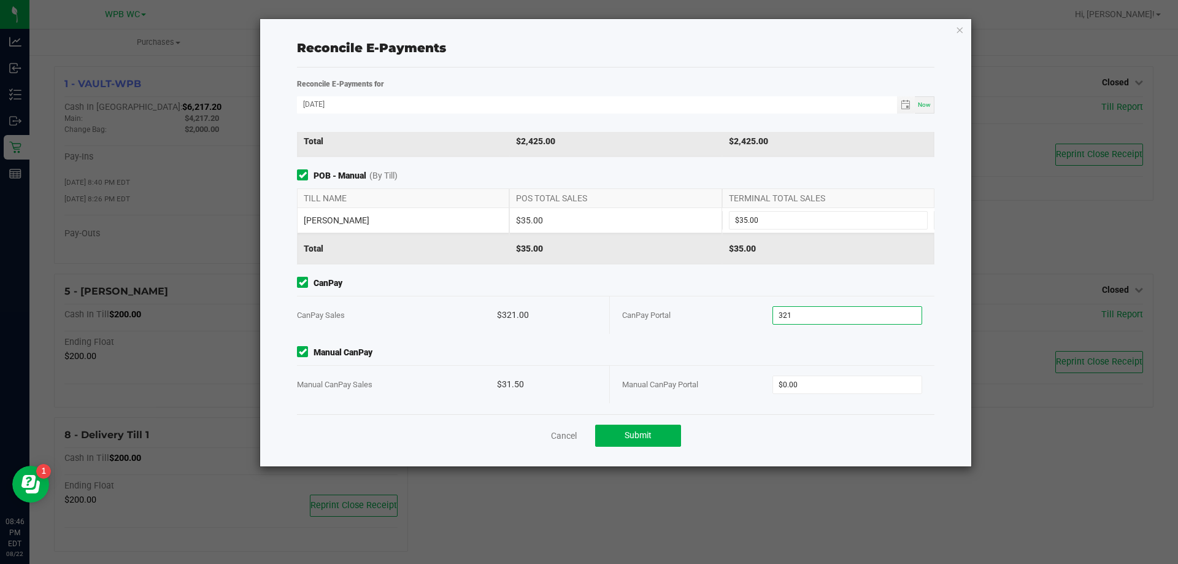
type input "$321.00"
click at [619, 262] on div "$35.00" at bounding box center [615, 248] width 212 height 31
click at [827, 373] on div "Manual CanPay Portal $0.00" at bounding box center [772, 384] width 300 height 37
click at [828, 380] on input "0" at bounding box center [847, 384] width 149 height 17
type input "$31.50"
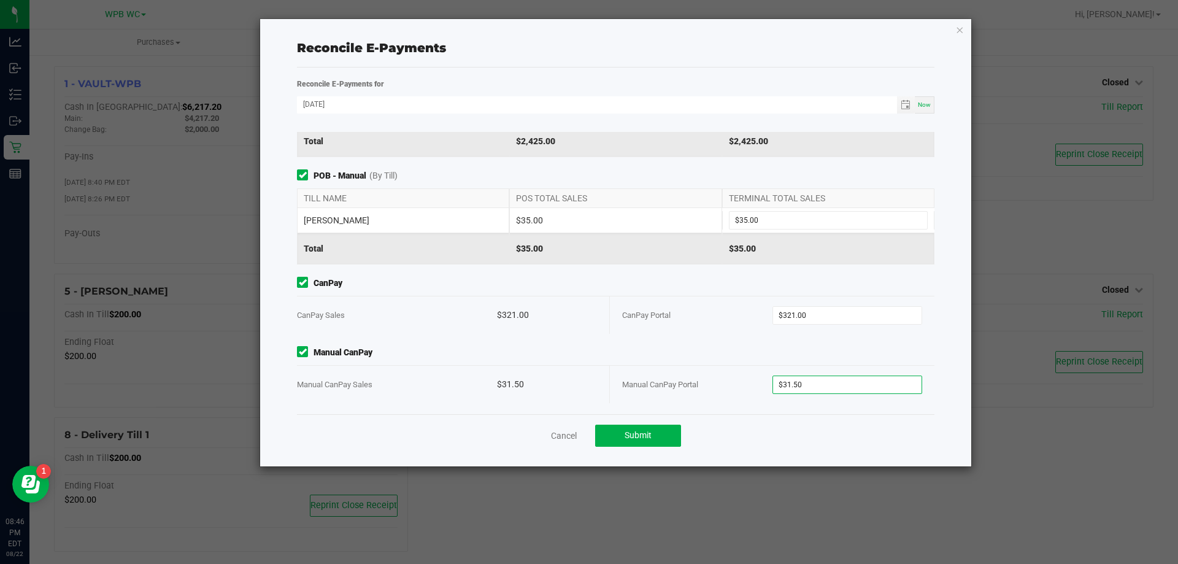
click at [616, 290] on div "CanPay CanPay Sales $321.00 CanPay Portal $321.00" at bounding box center [616, 305] width 656 height 57
click at [641, 437] on span "Submit" at bounding box center [637, 435] width 27 height 10
